Goal: Find specific page/section: Find specific page/section

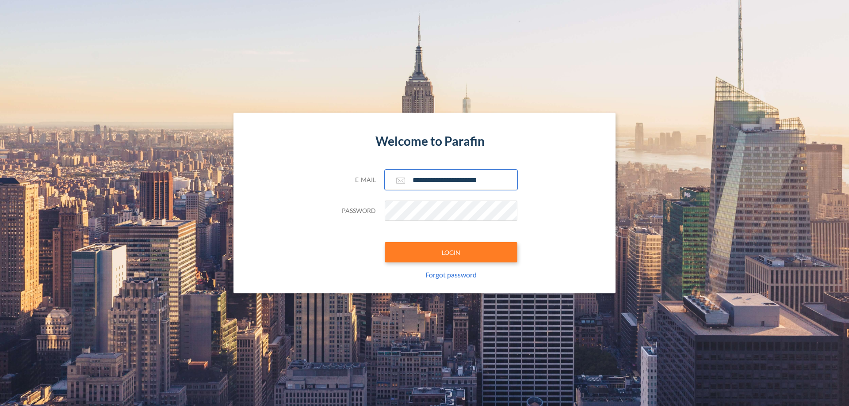
type input "**********"
click at [451, 252] on button "LOGIN" at bounding box center [451, 252] width 133 height 20
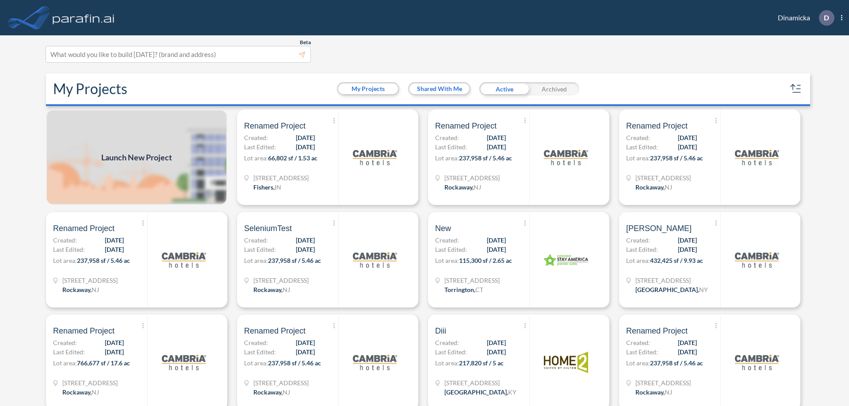
scroll to position [2, 0]
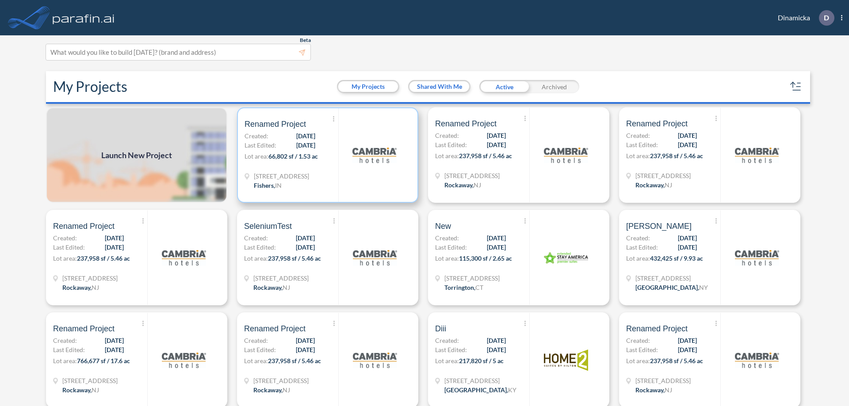
click at [326, 155] on p "Lot area: 66,802 sf / 1.53 ac" at bounding box center [292, 158] width 94 height 13
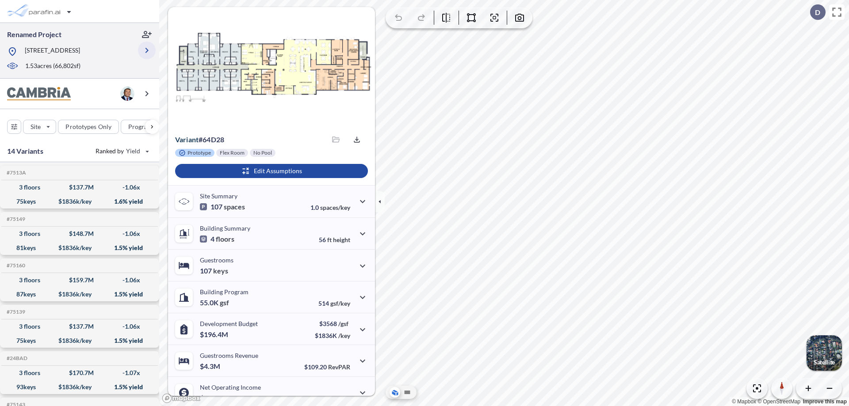
click at [147, 50] on icon "button" at bounding box center [146, 50] width 11 height 11
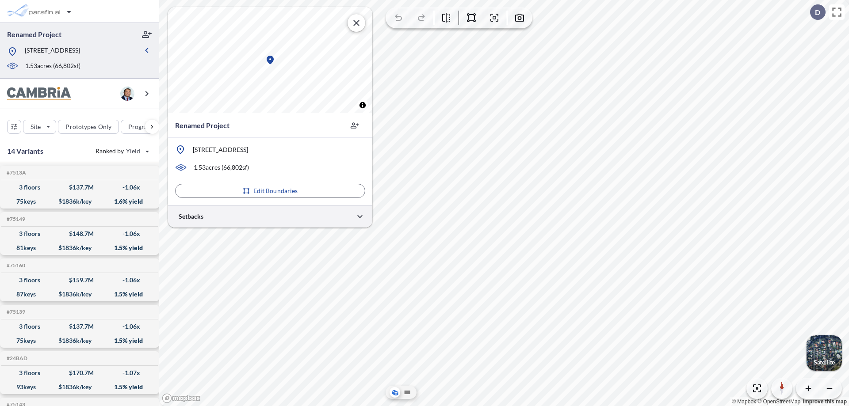
click at [270, 216] on div at bounding box center [270, 216] width 204 height 23
